Goal: Transaction & Acquisition: Purchase product/service

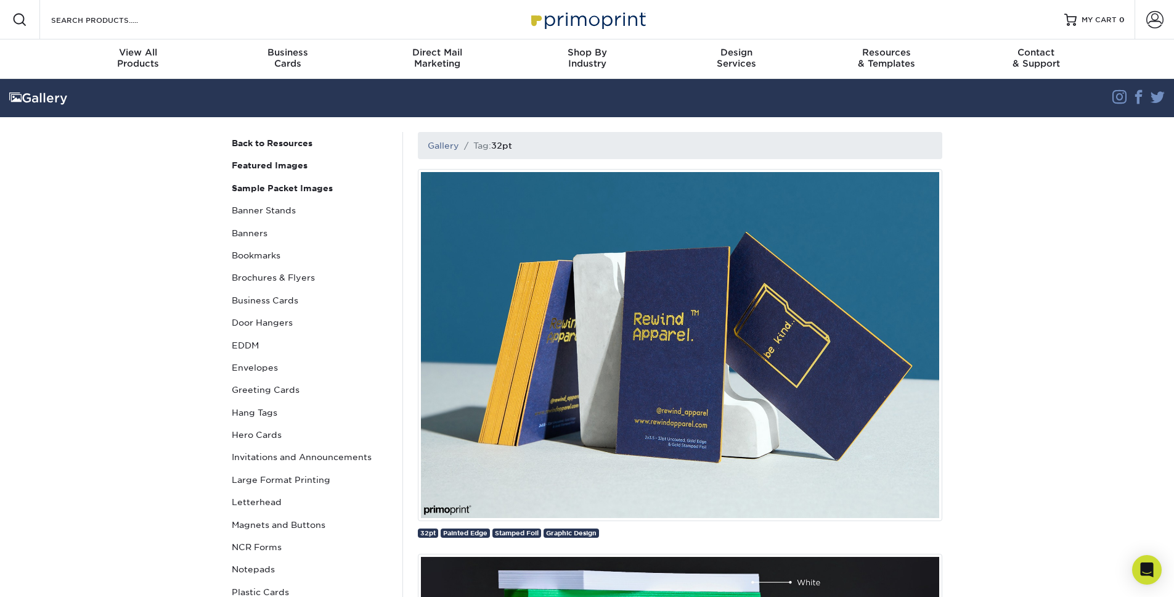
click at [520, 139] on ol "Gallery Tag: 32pt" at bounding box center [680, 145] width 524 height 27
click at [520, 145] on ol "Gallery Tag: 32pt" at bounding box center [680, 145] width 524 height 27
click at [503, 149] on h1 "32pt" at bounding box center [501, 146] width 21 height 10
click at [494, 145] on h1 "32pt" at bounding box center [501, 146] width 21 height 10
click at [78, 21] on input "Search Products" at bounding box center [110, 19] width 120 height 15
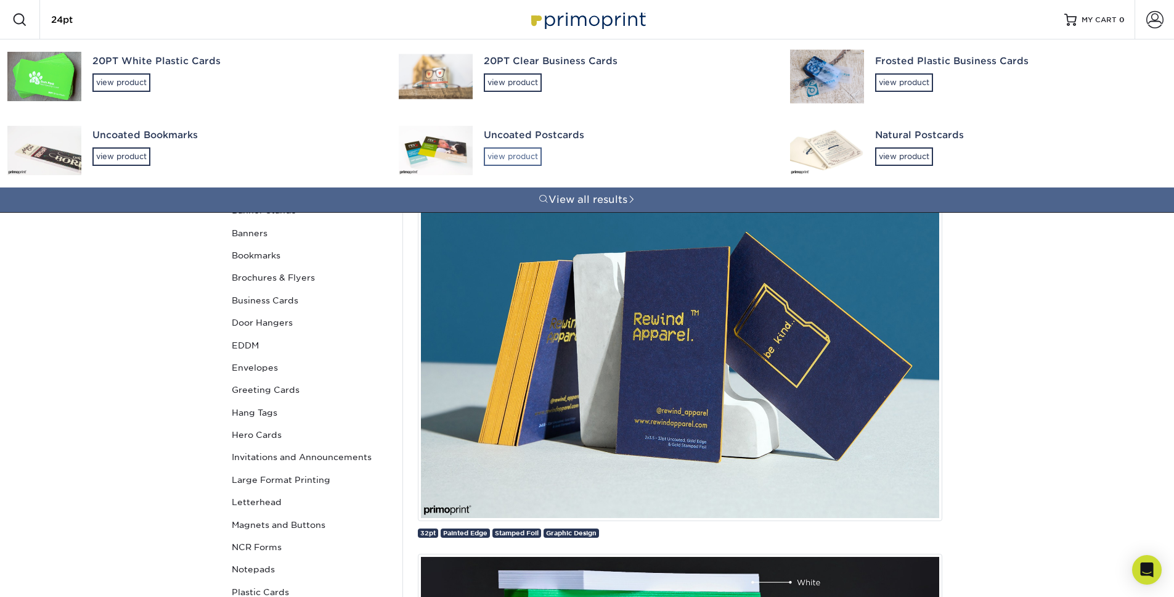
type input "24pt"
click at [503, 154] on div "view product" at bounding box center [513, 156] width 58 height 18
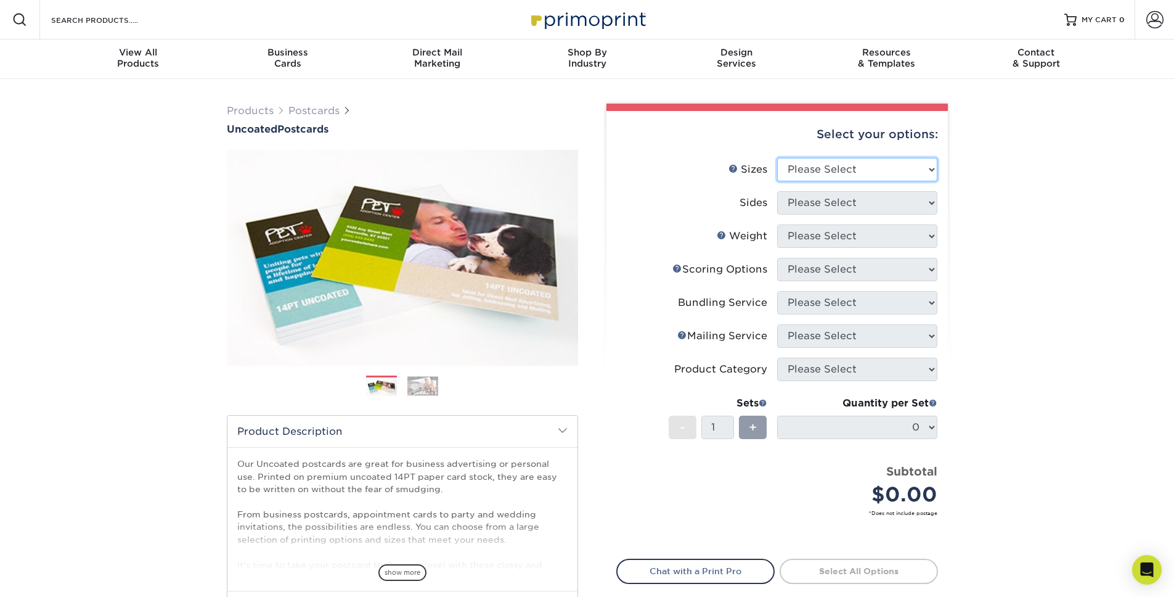
click at [930, 170] on select "Please Select 1.5" x 7" 2" x 8" 2.12" x 5.5" 2.75" x 4.25" 2.75" x 8.5" 3" x 4"…" at bounding box center [857, 169] width 160 height 23
select select "4.25x5.50"
click at [927, 202] on select "Please Select Print Both Sides Print Front Only" at bounding box center [857, 202] width 160 height 23
select select "32d3c223-f82c-492b-b915-ba065a00862f"
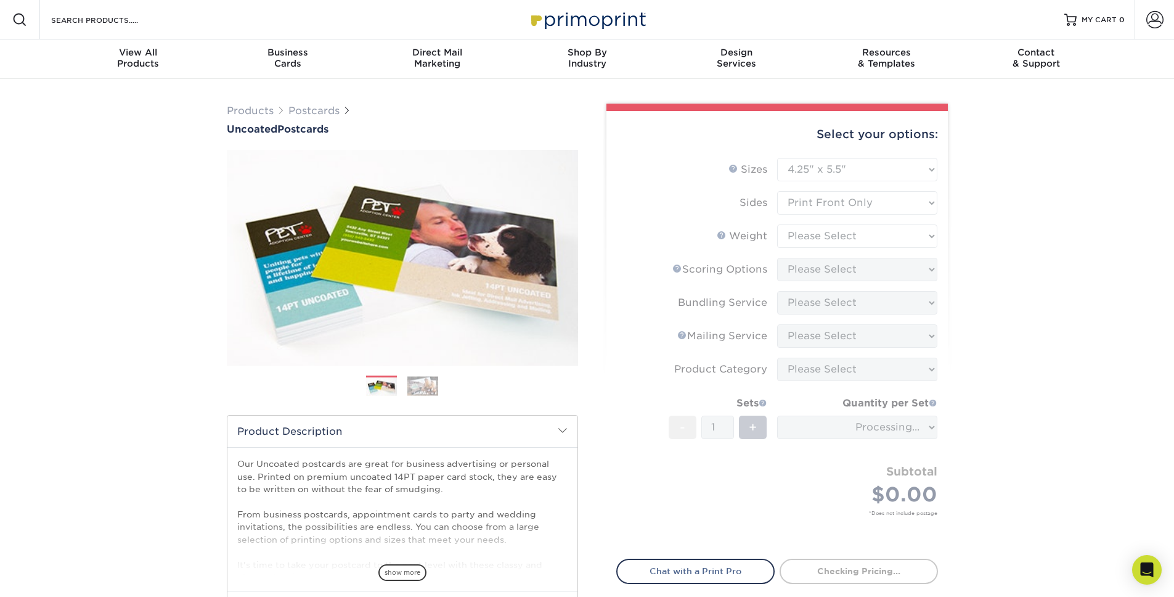
click at [929, 235] on form "Sizes Help Sizes Please Select 1.5" x 7" 2" x 8" 2.12" x 5.5" 2.75" x 4.25" 2.7…" at bounding box center [777, 351] width 322 height 386
click at [931, 236] on form "Sizes Help Sizes Please Select 1.5" x 7" 2" x 8" 2.12" x 5.5" 2.75" x 4.25" 2.7…" at bounding box center [777, 351] width 322 height 386
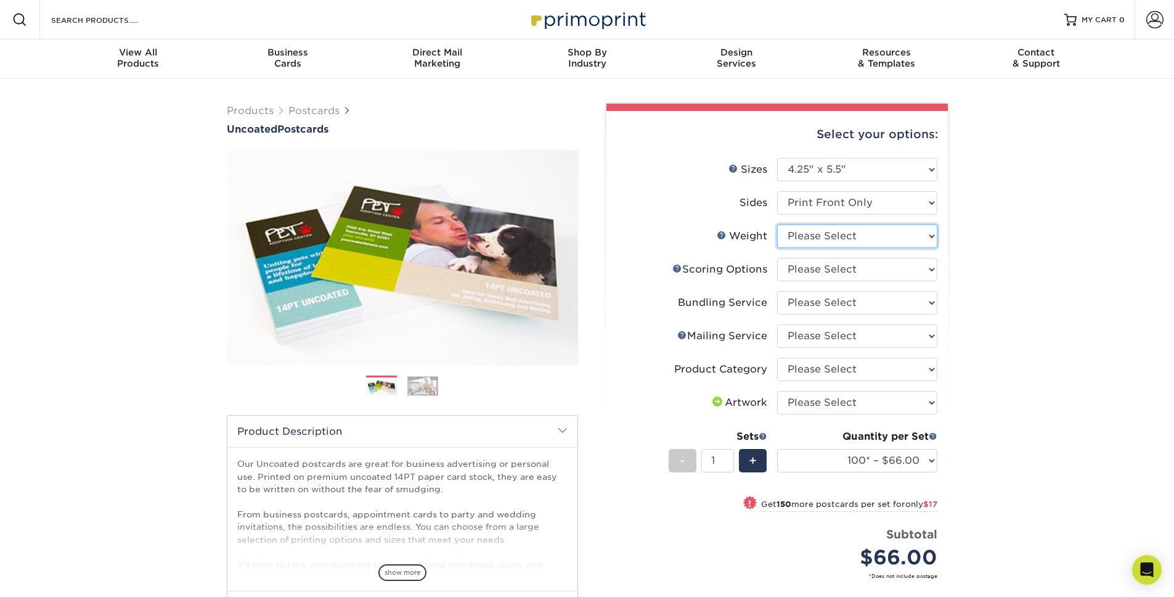
click at [929, 233] on select "Please Select 14PT Uncoated" at bounding box center [857, 235] width 160 height 23
click at [997, 202] on div "Products Postcards Uncoated Postcards Next" at bounding box center [587, 434] width 1174 height 711
